Goal: Transaction & Acquisition: Purchase product/service

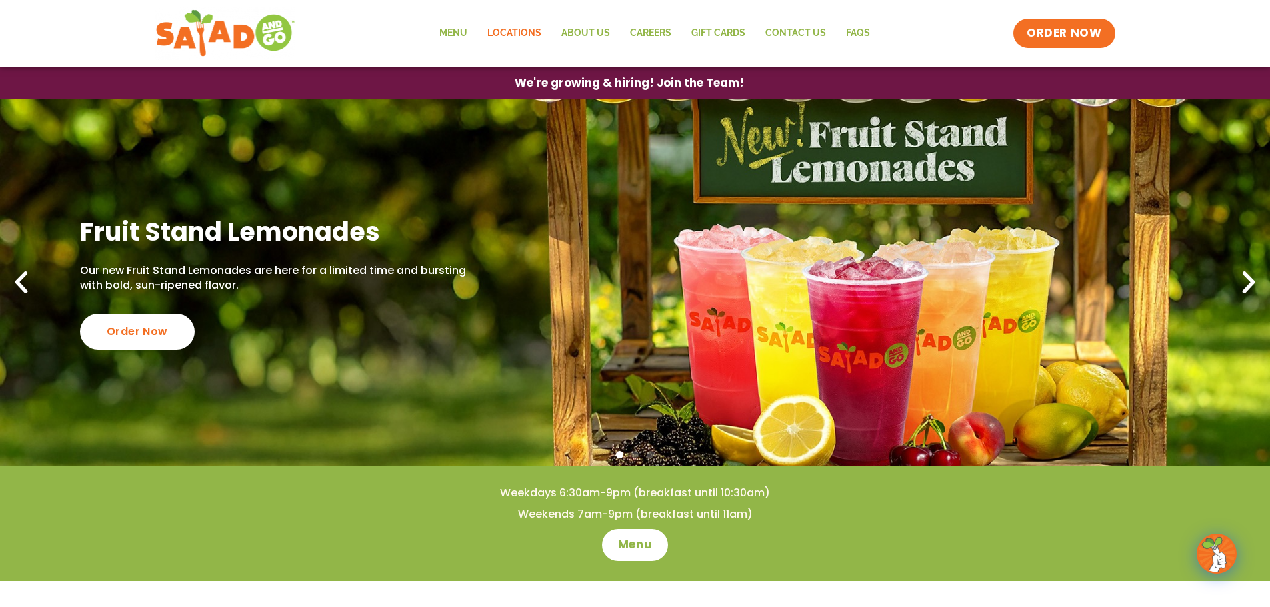
click at [506, 31] on link "Locations" at bounding box center [514, 33] width 74 height 31
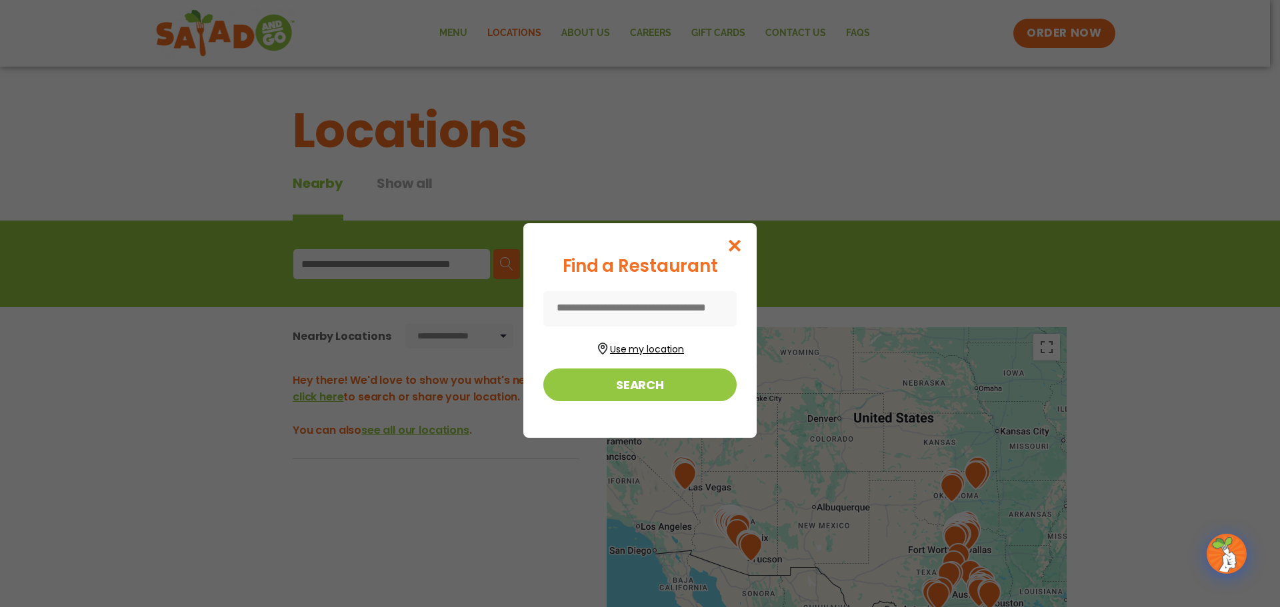
click at [656, 345] on button "Use my location" at bounding box center [639, 348] width 193 height 18
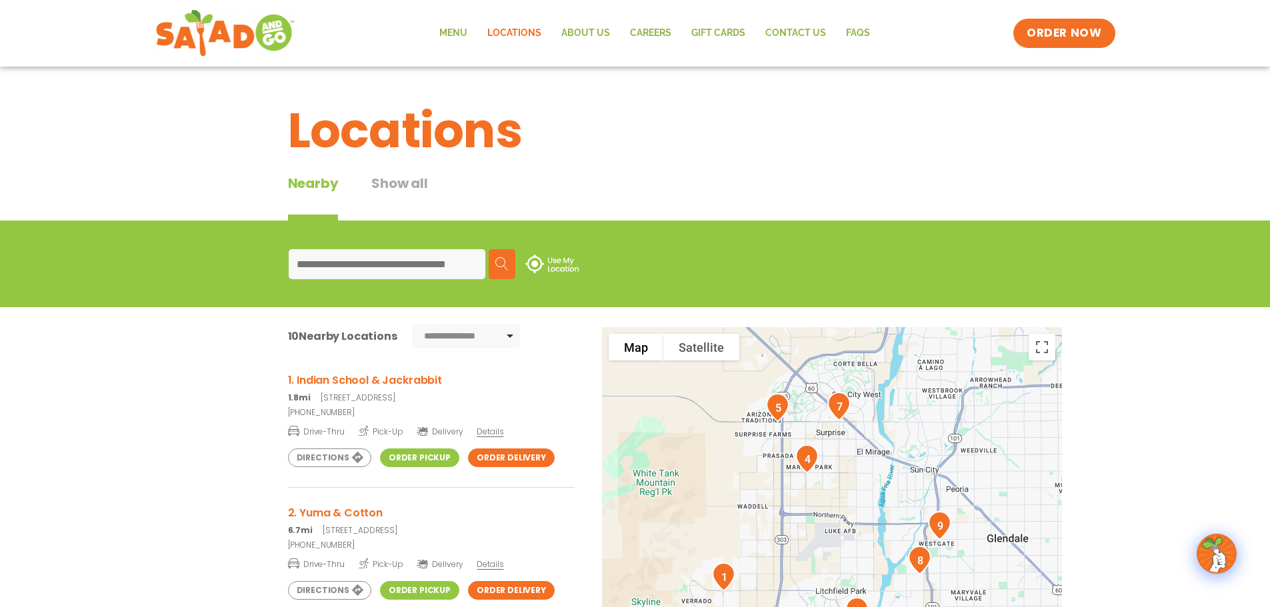
click at [383, 387] on h3 "1. Indian School & Jackrabbit" at bounding box center [431, 380] width 287 height 17
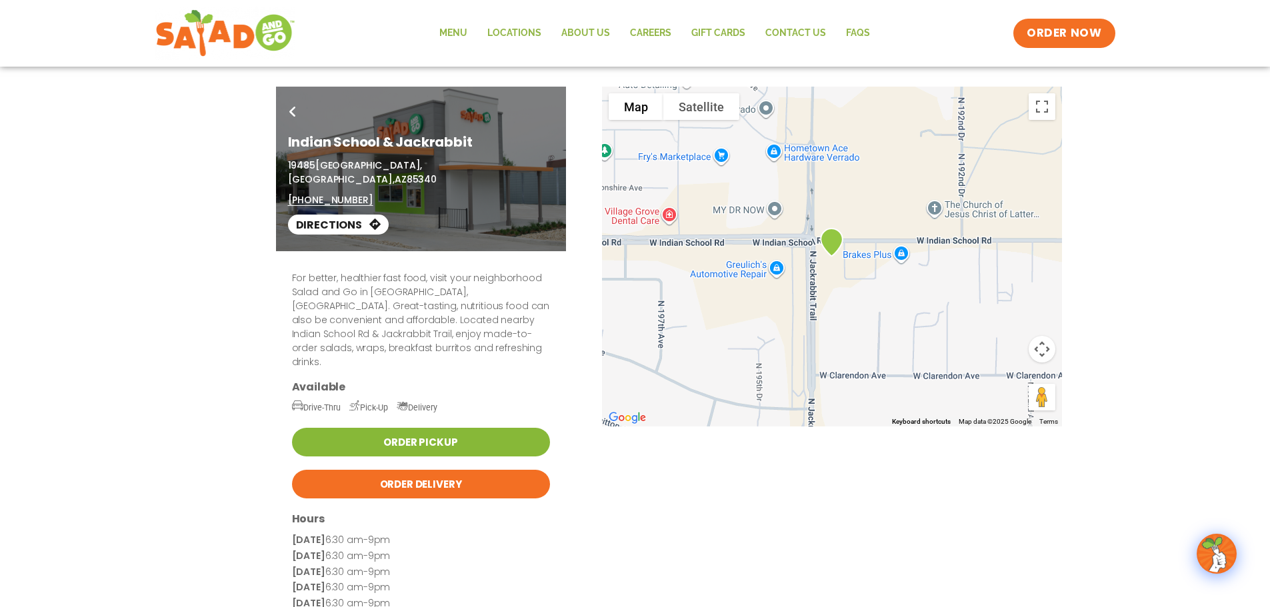
click at [449, 428] on link "Order Pickup" at bounding box center [421, 442] width 258 height 29
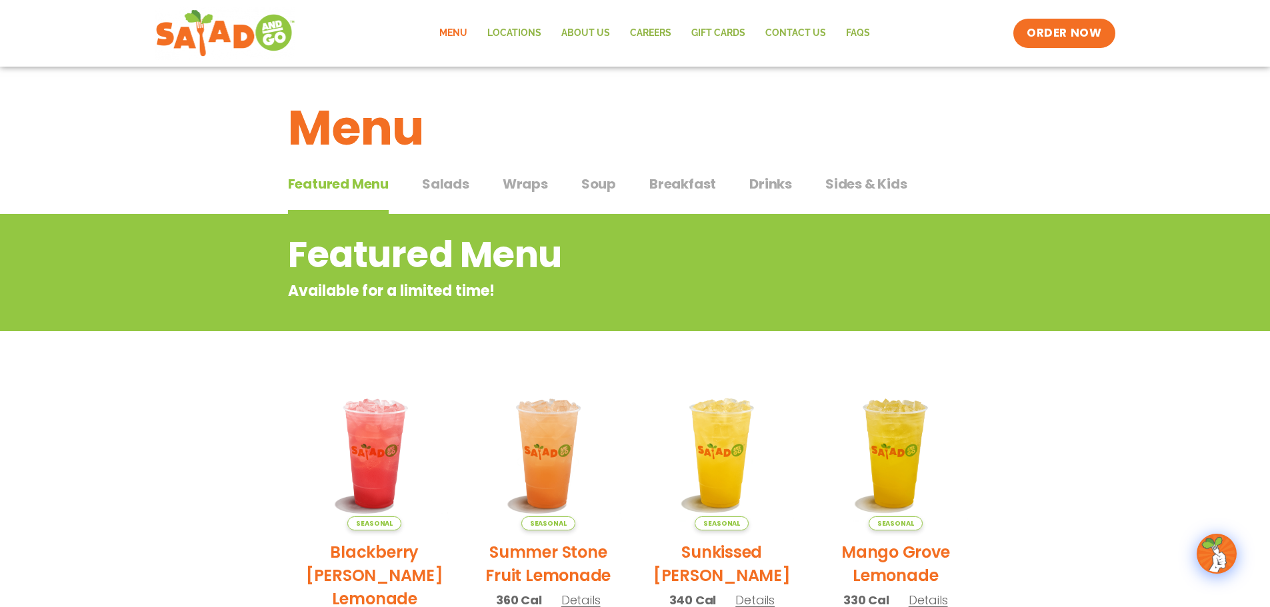
click at [453, 194] on button "Salads Salads" at bounding box center [445, 194] width 47 height 41
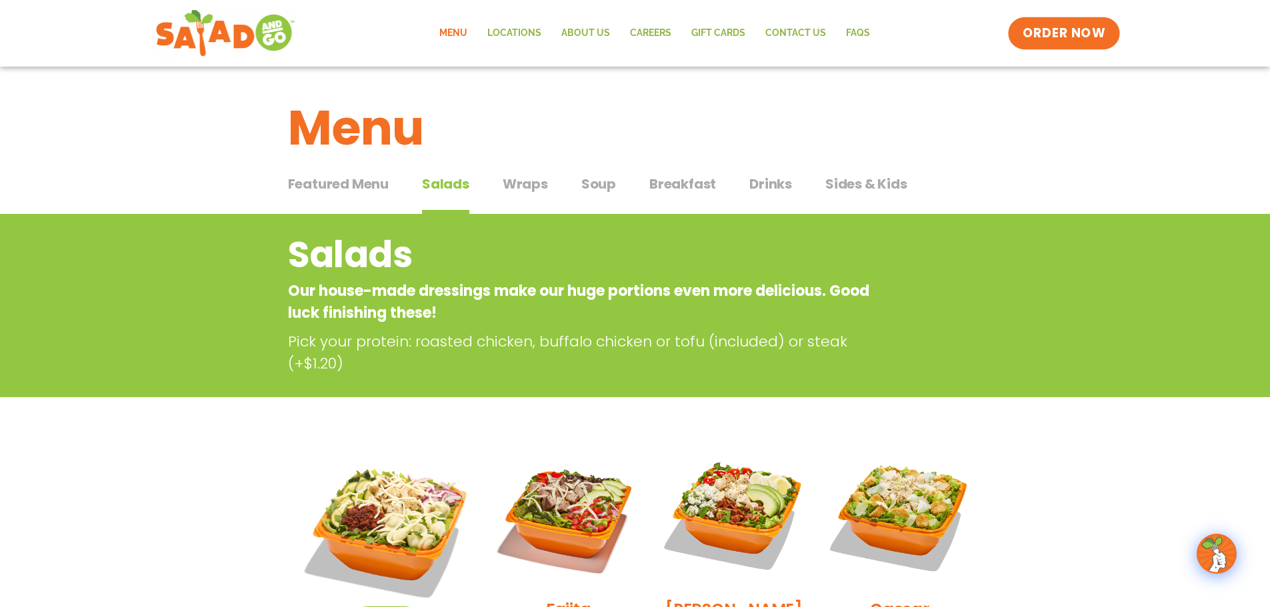
click at [1035, 35] on span "ORDER NOW" at bounding box center [1064, 33] width 83 height 17
